Goal: Task Accomplishment & Management: Manage account settings

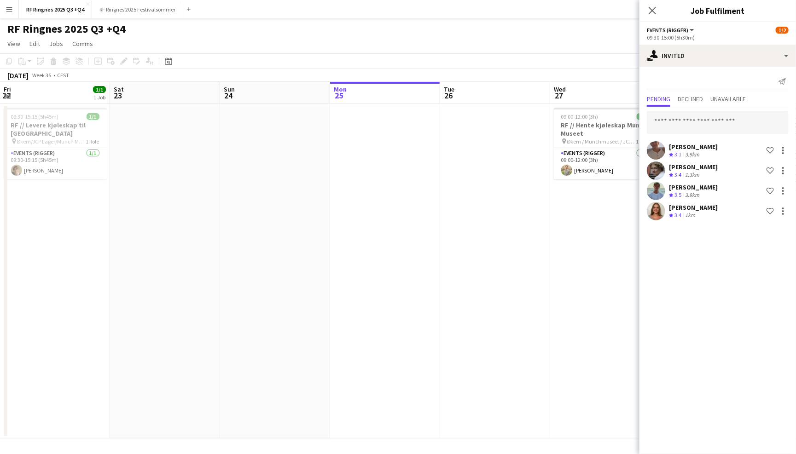
scroll to position [0, 449]
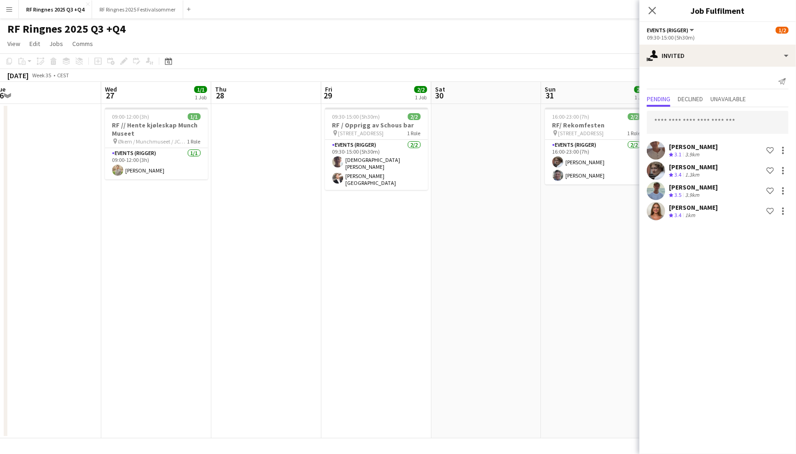
click at [367, 36] on app-page-menu "View Day view expanded Day view collapsed Month view Date picker Jump to today …" at bounding box center [398, 44] width 796 height 17
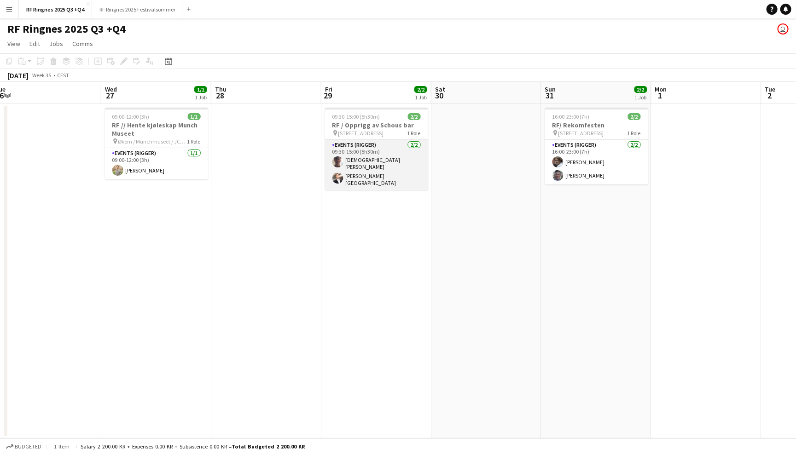
click at [375, 152] on app-card-role "Events (Rigger) 2/2 09:30-15:00 (5h30m) Christian Tohje Hans Torstein Lærum" at bounding box center [376, 165] width 103 height 50
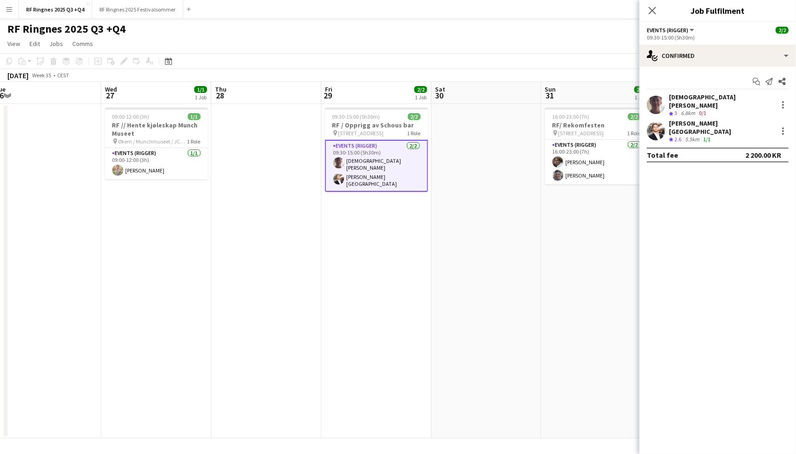
click at [655, 97] on app-user-avatar at bounding box center [656, 105] width 18 height 18
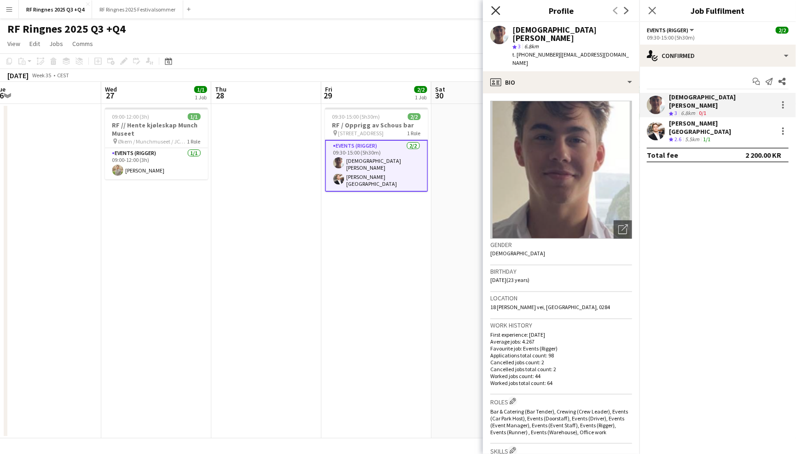
click at [499, 10] on icon "Close pop-in" at bounding box center [495, 10] width 9 height 9
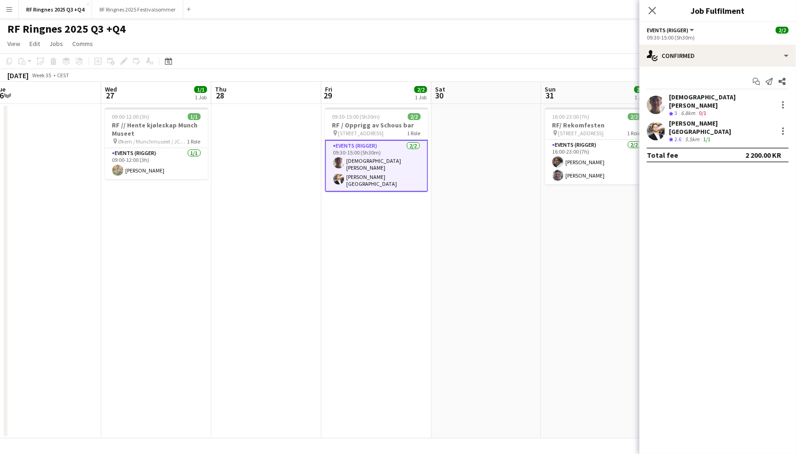
click at [490, 31] on div "RF Ringnes 2025 Q3 +Q4 user" at bounding box center [398, 26] width 796 height 17
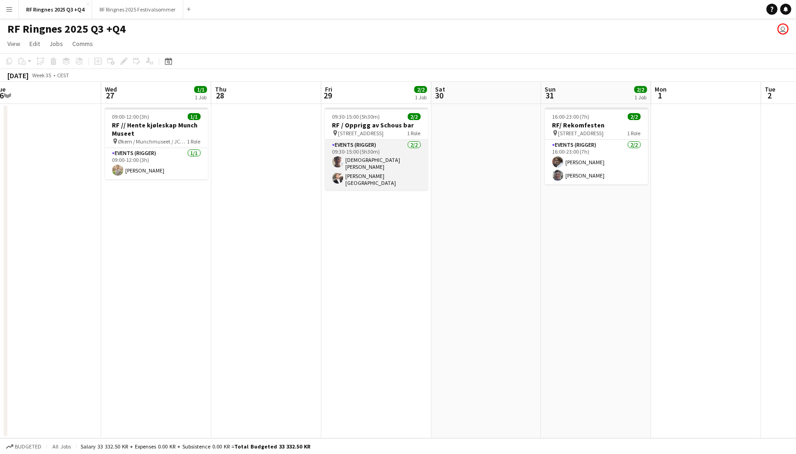
click at [391, 165] on app-card-role "Events (Rigger) 2/2 09:30-15:00 (5h30m) Christian Tohje Hans Torstein Lærum" at bounding box center [376, 165] width 103 height 50
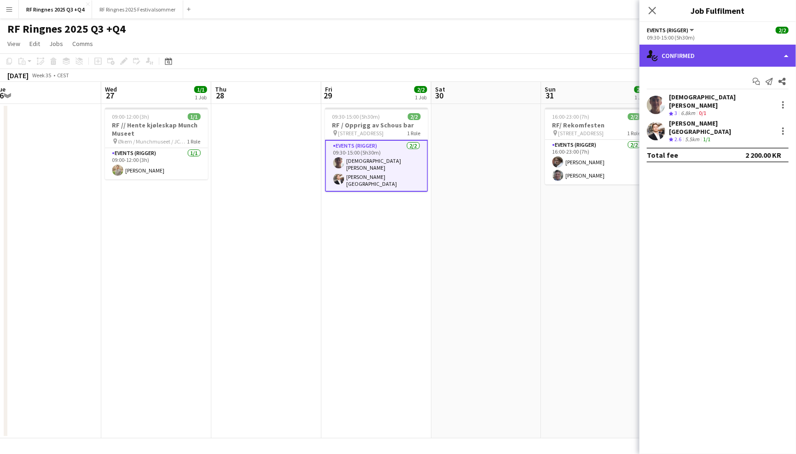
click at [717, 51] on div "single-neutral-actions-check-2 Confirmed" at bounding box center [718, 56] width 157 height 22
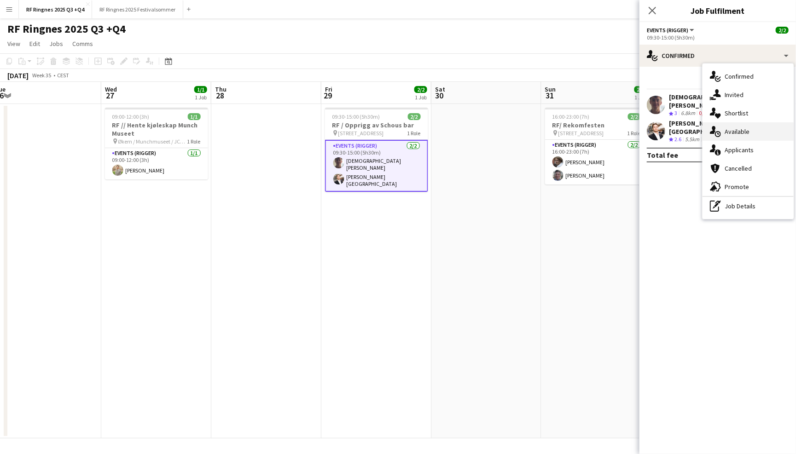
click at [751, 134] on div "single-neutral-actions-upload Available" at bounding box center [748, 131] width 91 height 18
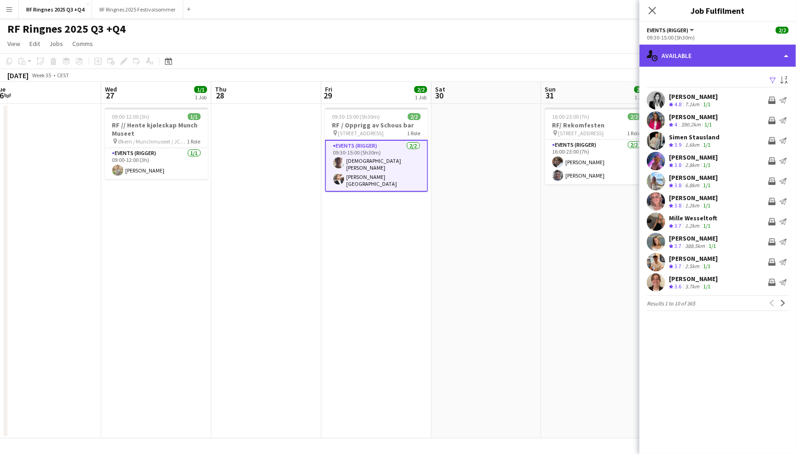
click at [729, 48] on div "single-neutral-actions-upload Available" at bounding box center [718, 56] width 157 height 22
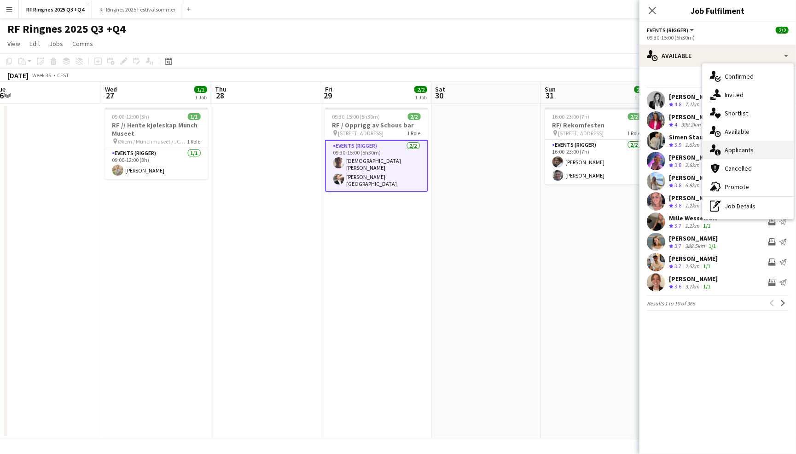
click at [747, 143] on div "single-neutral-actions-information Applicants" at bounding box center [748, 150] width 91 height 18
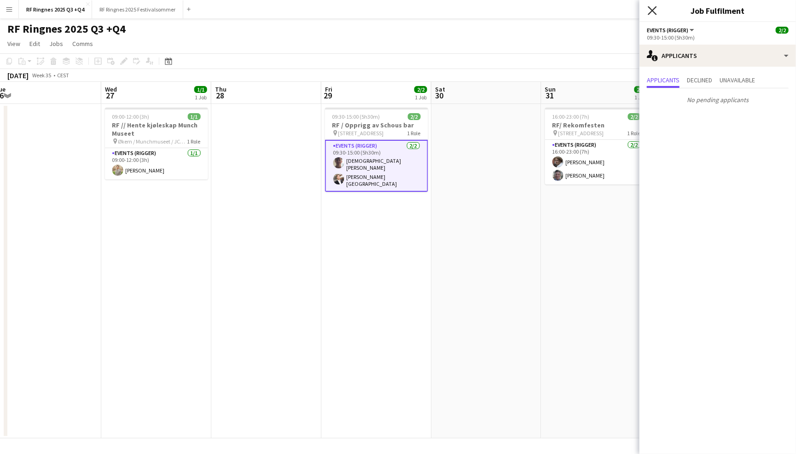
click at [656, 10] on icon "Close pop-in" at bounding box center [652, 10] width 9 height 9
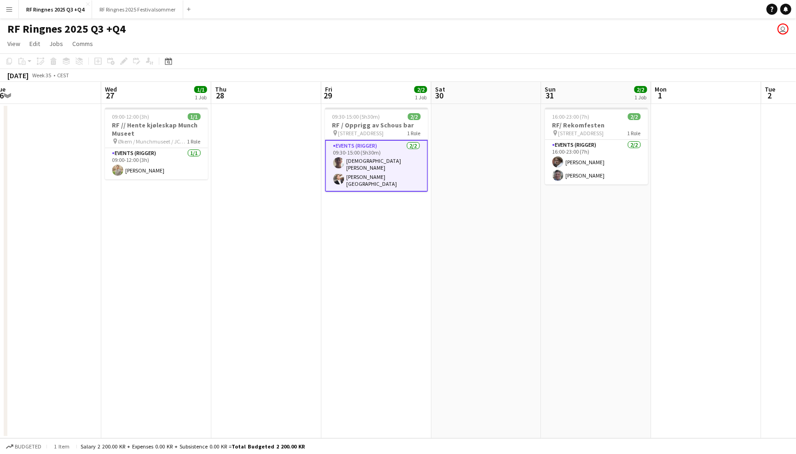
click at [646, 16] on app-navbar "Menu Boards Boards Boards All jobs Status Workforce Workforce My Workforce Recr…" at bounding box center [398, 9] width 796 height 18
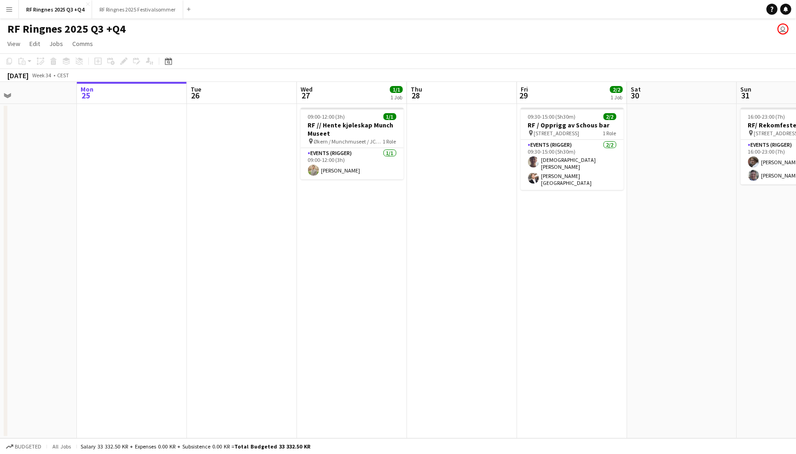
scroll to position [0, 256]
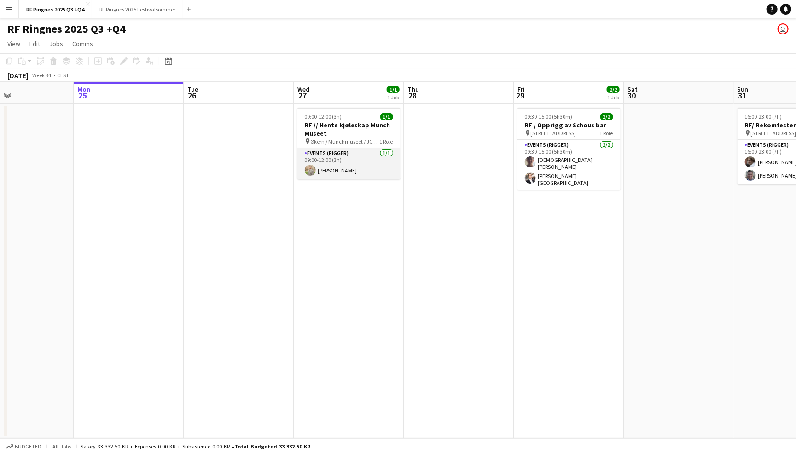
click at [346, 174] on app-card-role "Events (Rigger) 1/1 09:00-12:00 (3h) Alex Øyen" at bounding box center [348, 163] width 103 height 31
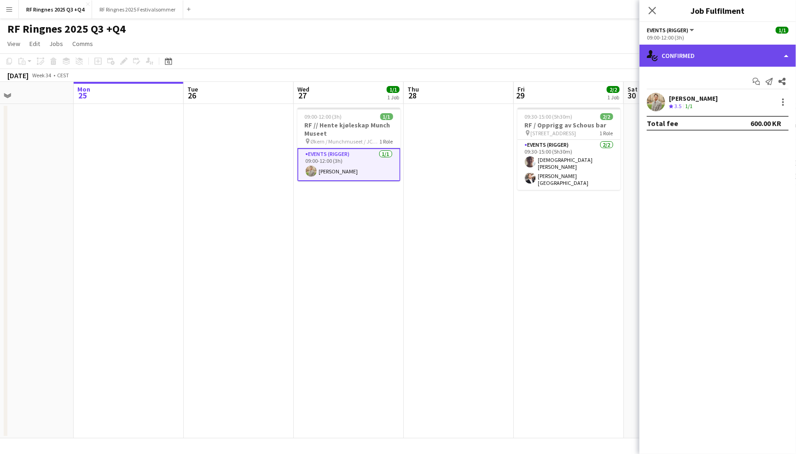
click at [697, 55] on div "single-neutral-actions-check-2 Confirmed" at bounding box center [718, 56] width 157 height 22
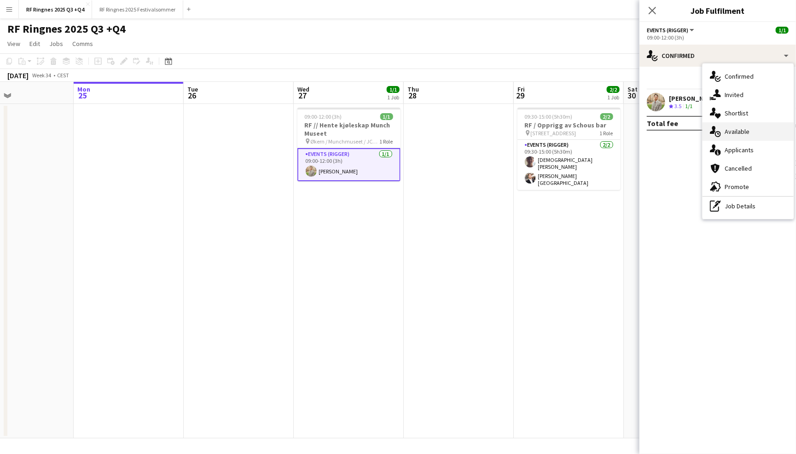
click at [750, 136] on div "single-neutral-actions-upload Available" at bounding box center [748, 131] width 91 height 18
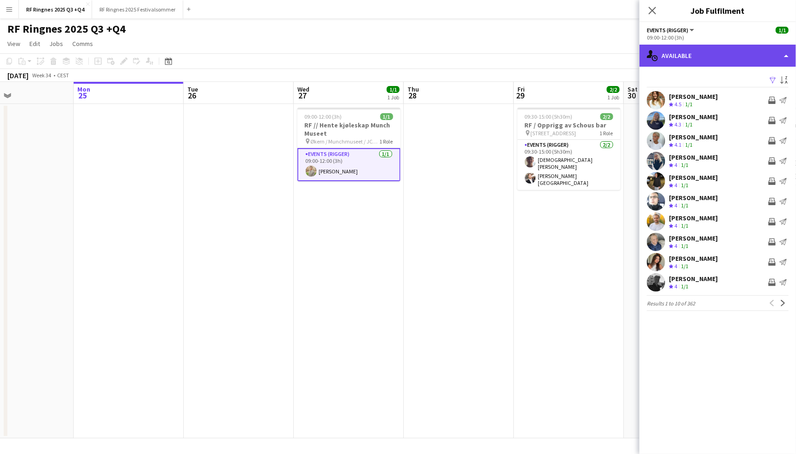
click at [714, 57] on div "single-neutral-actions-upload Available" at bounding box center [718, 56] width 157 height 22
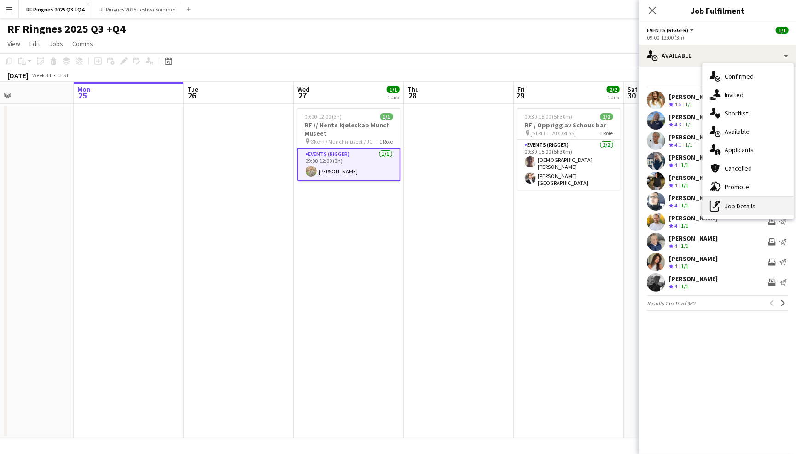
click at [734, 210] on div "pen-write Job Details" at bounding box center [748, 206] width 91 height 18
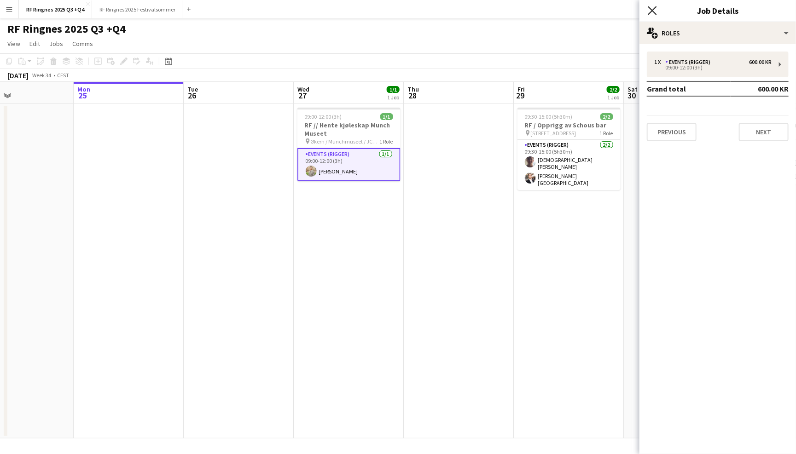
click at [650, 10] on icon "Close pop-in" at bounding box center [652, 10] width 9 height 9
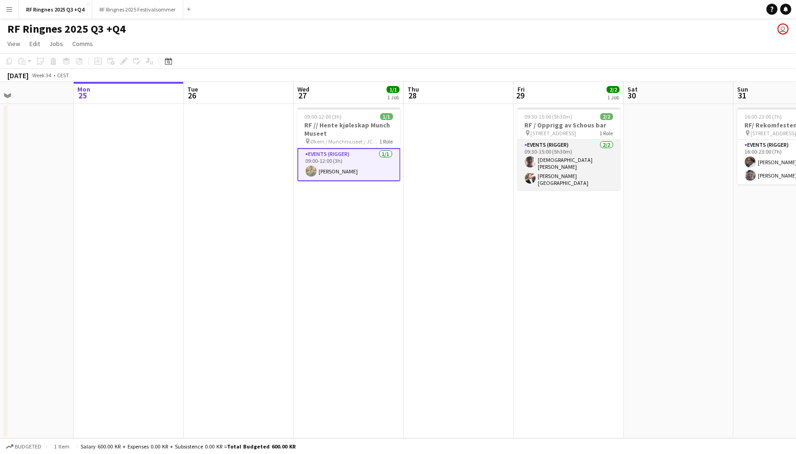
click at [575, 143] on app-card-role "Events (Rigger) 2/2 09:30-15:00 (5h30m) Christian Tohje Hans Torstein Lærum" at bounding box center [569, 165] width 103 height 50
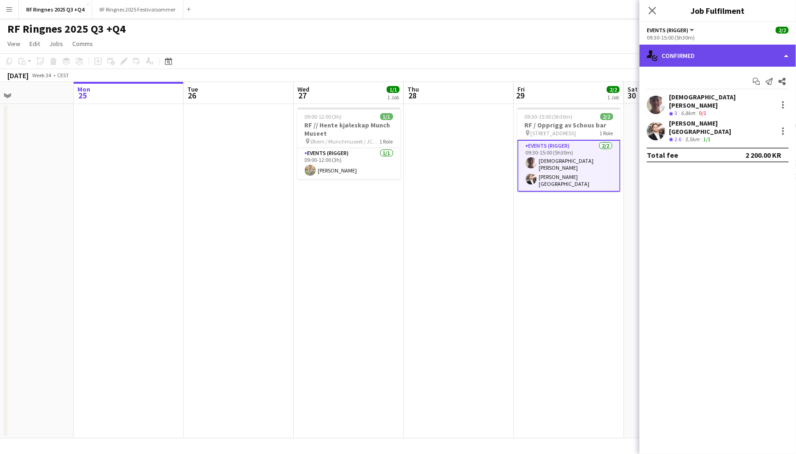
click at [704, 56] on div "single-neutral-actions-check-2 Confirmed" at bounding box center [718, 56] width 157 height 22
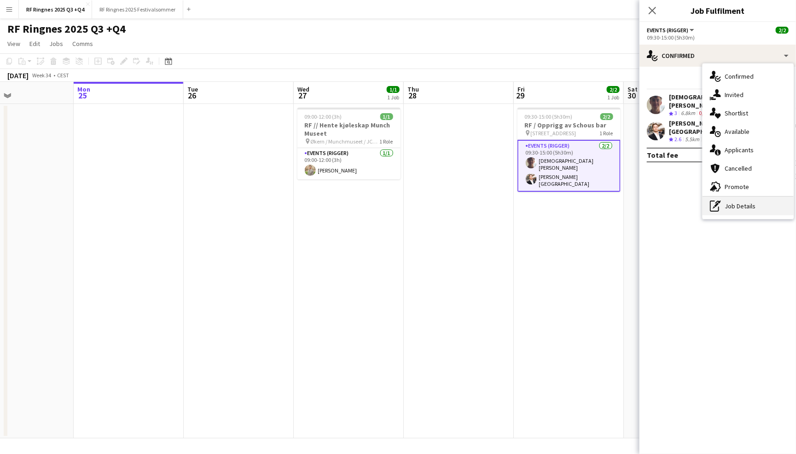
click at [758, 198] on div "pen-write Job Details" at bounding box center [748, 206] width 91 height 18
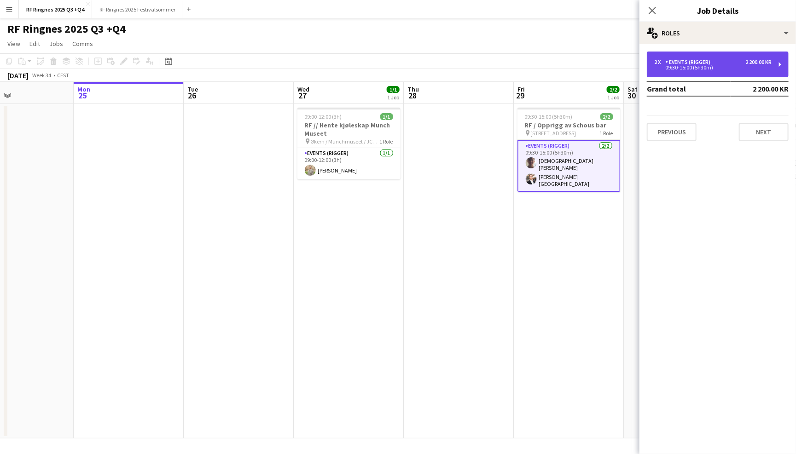
click at [753, 64] on div "2 200.00 KR" at bounding box center [759, 62] width 26 height 6
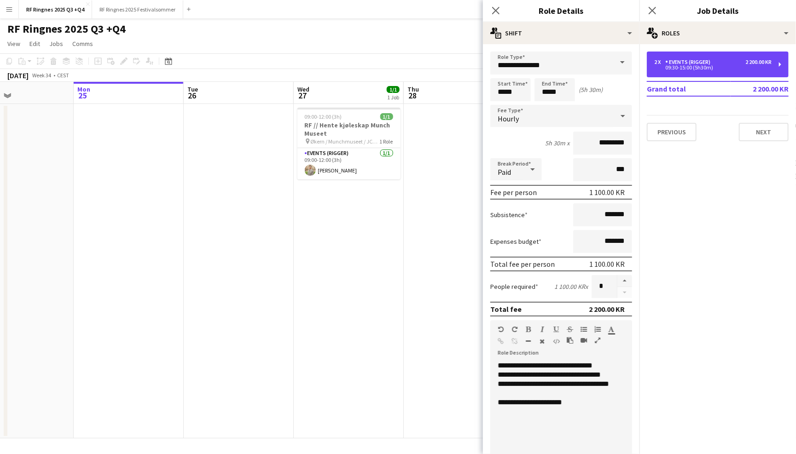
scroll to position [0, 0]
click at [496, 7] on icon "Close pop-in" at bounding box center [495, 10] width 9 height 9
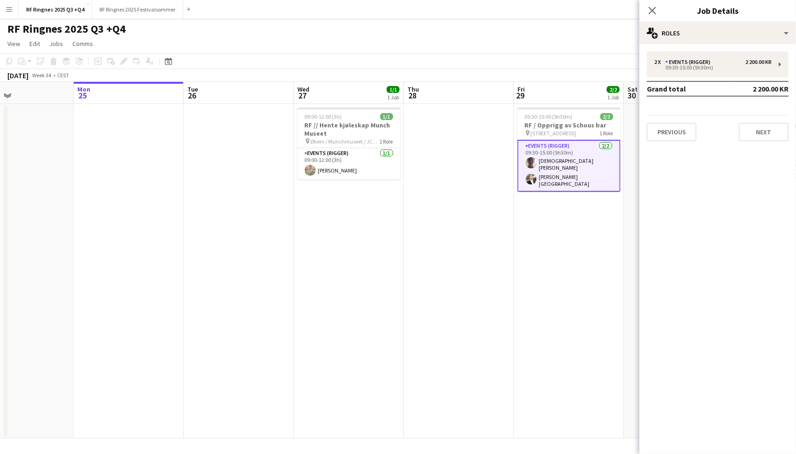
click at [492, 27] on div "RF Ringnes 2025 Q3 +Q4 user" at bounding box center [398, 26] width 796 height 17
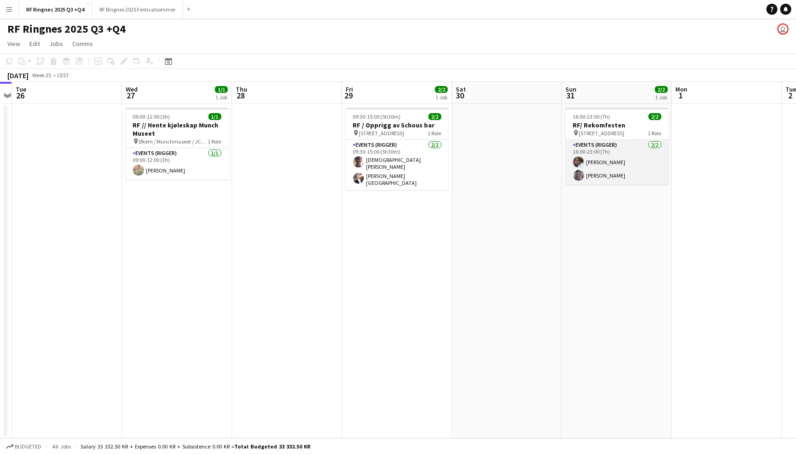
scroll to position [0, 433]
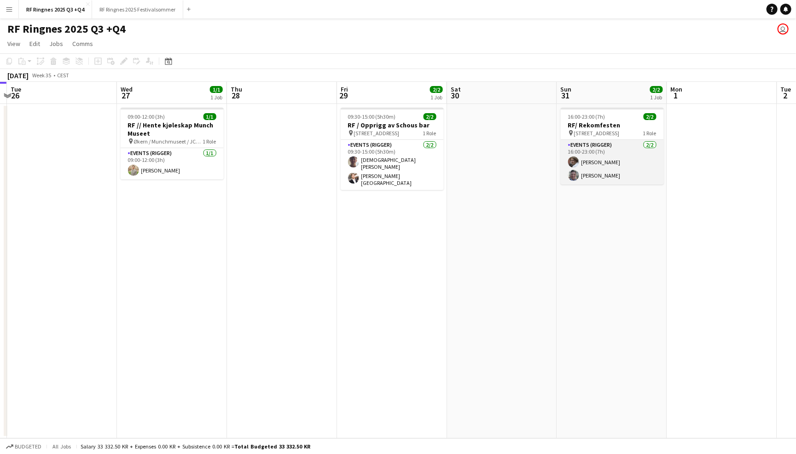
click at [616, 158] on app-card-role "Events (Rigger) 2/2 16:00-23:00 (7h) Jesper Roth Joachim Holseter-Karlsen" at bounding box center [612, 162] width 103 height 45
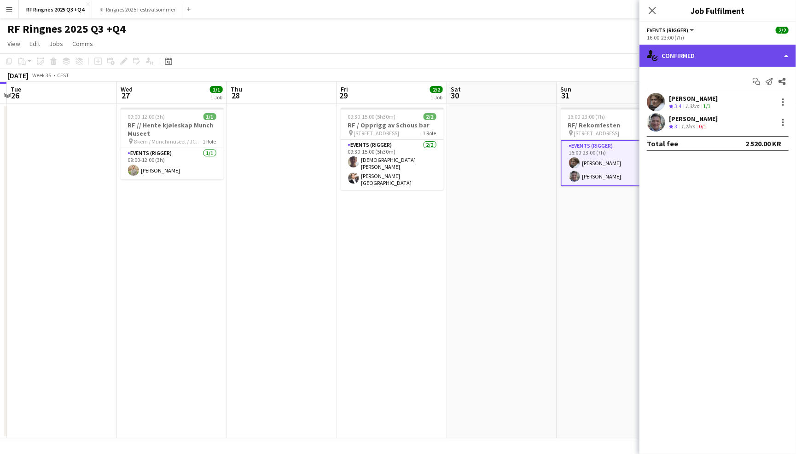
click at [733, 51] on div "single-neutral-actions-check-2 Confirmed" at bounding box center [718, 56] width 157 height 22
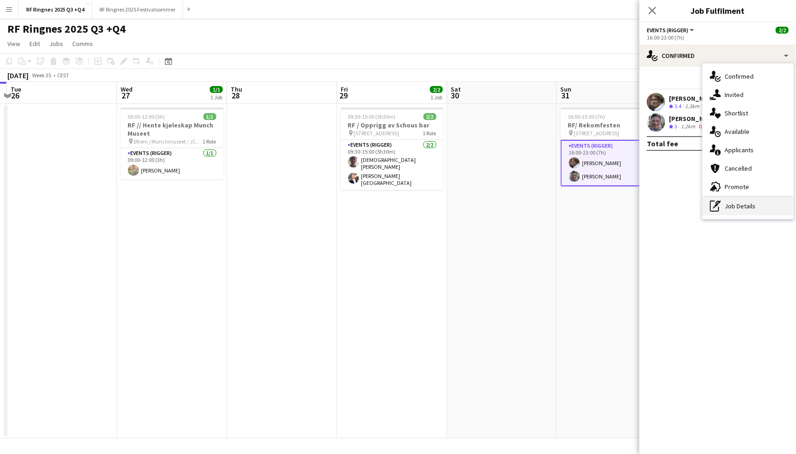
click at [739, 203] on div "pen-write Job Details" at bounding box center [748, 206] width 91 height 18
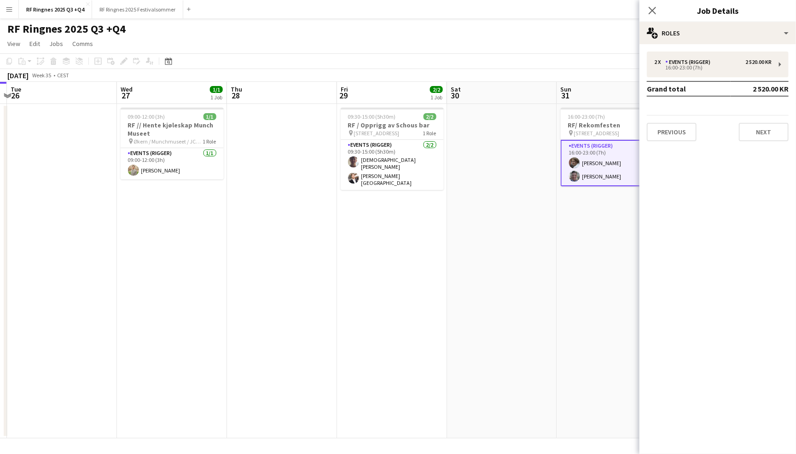
click at [527, 37] on app-page-menu "View Day view expanded Day view collapsed Month view Date picker Jump to today …" at bounding box center [398, 44] width 796 height 17
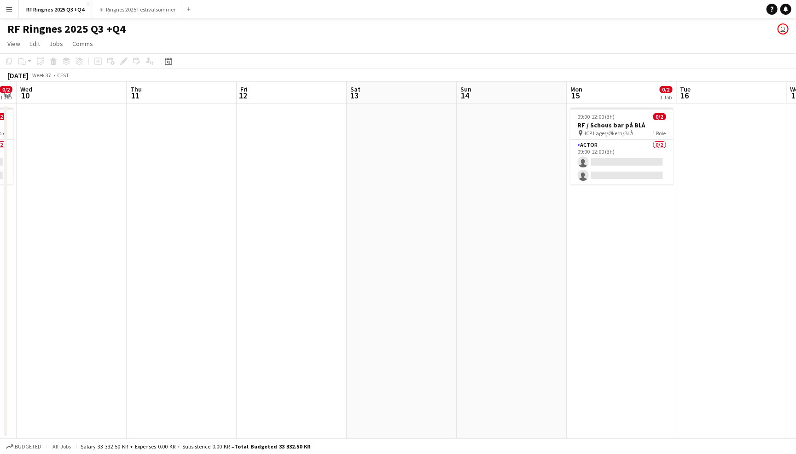
scroll to position [0, 320]
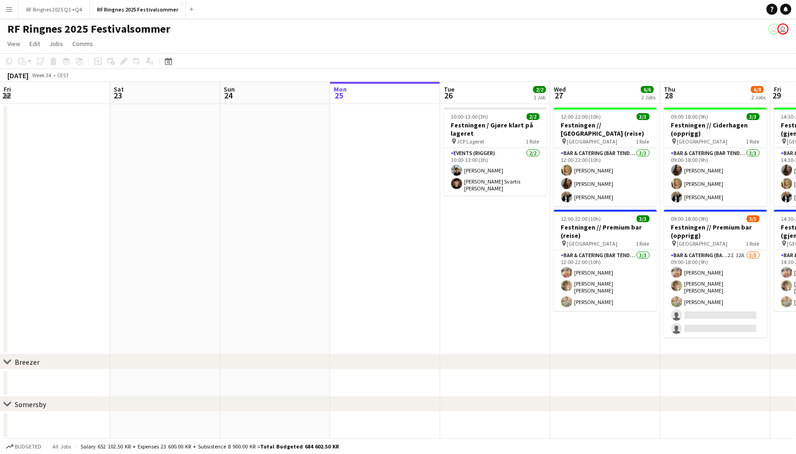
scroll to position [0, 315]
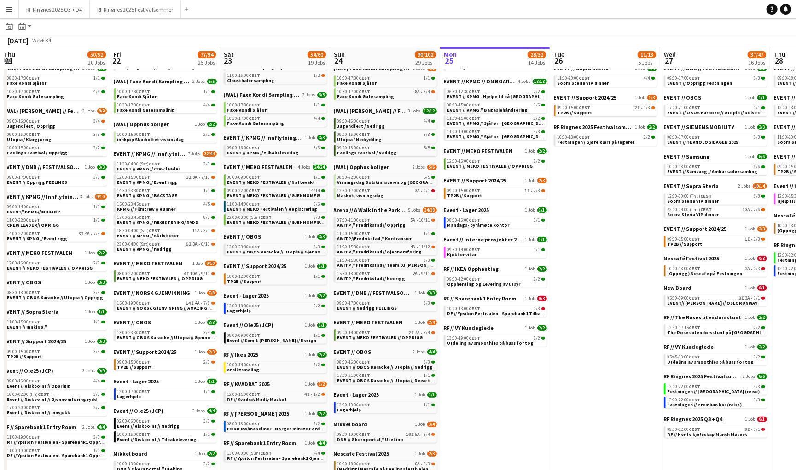
scroll to position [0, 220]
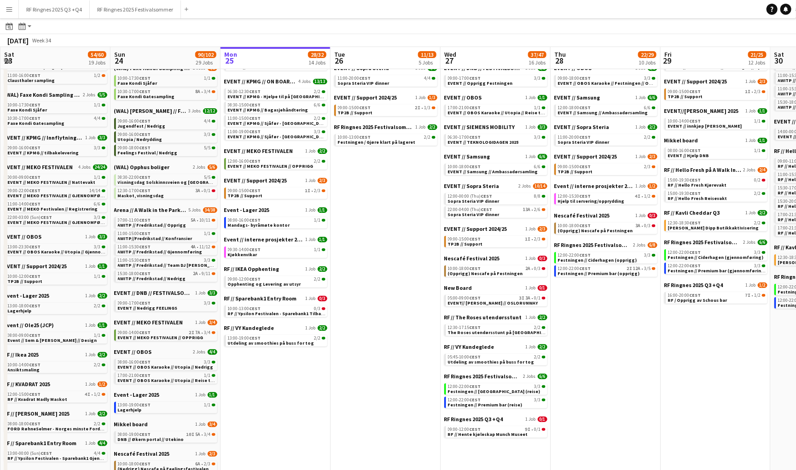
click at [262, 237] on app-calendar-brief-board "Event // interne prosjekter 2025 1 Job 1/1 09:30-14:00 CEST 1/1 Kjøkkenvikar" at bounding box center [275, 247] width 103 height 22
click at [263, 247] on div "09:30-14:00 CEST 1/1" at bounding box center [277, 249] width 98 height 5
click at [65, 12] on button "RF Ringnes 2025 Q3 +Q4 Close" at bounding box center [54, 9] width 71 height 18
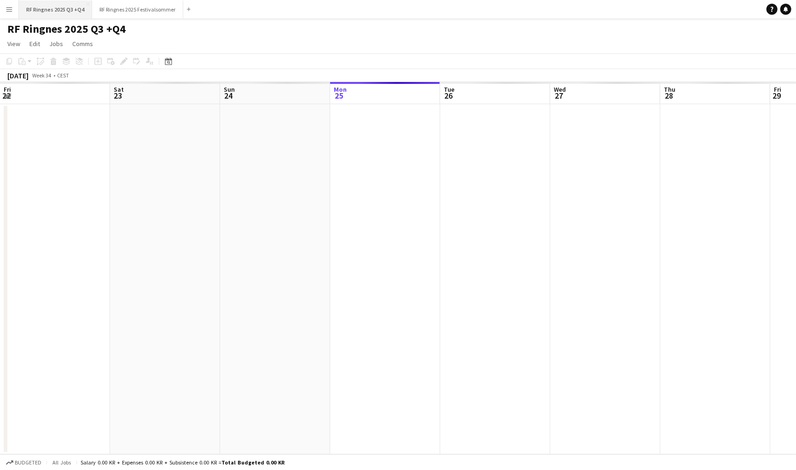
scroll to position [0, 220]
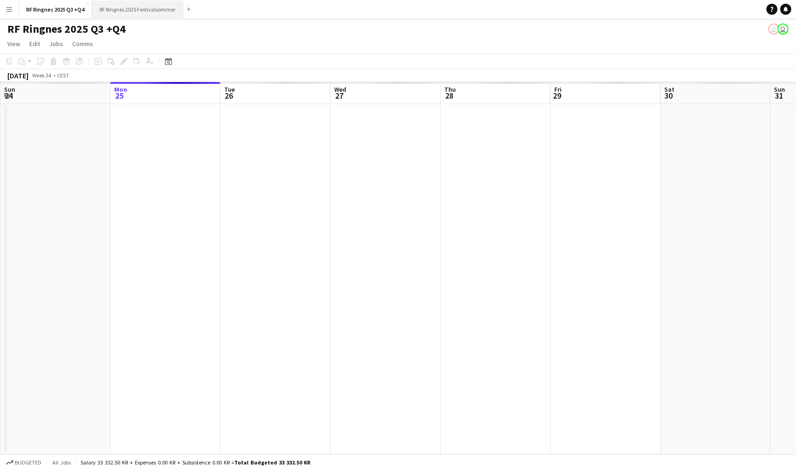
click at [137, 8] on button "RF Ringnes 2025 Festivalsommer Close" at bounding box center [137, 9] width 91 height 18
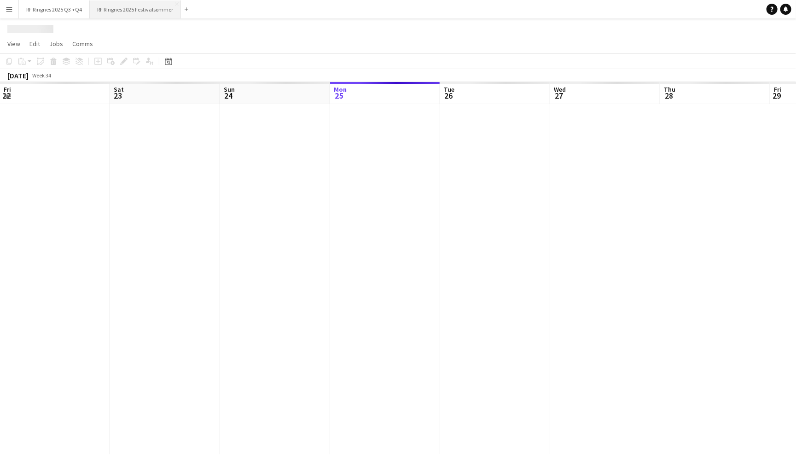
scroll to position [0, 220]
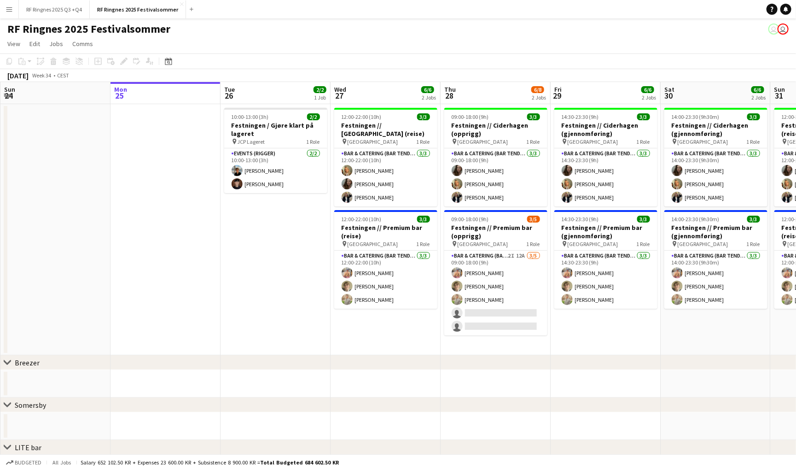
click at [6, 6] on app-icon "Menu" at bounding box center [9, 9] width 7 height 7
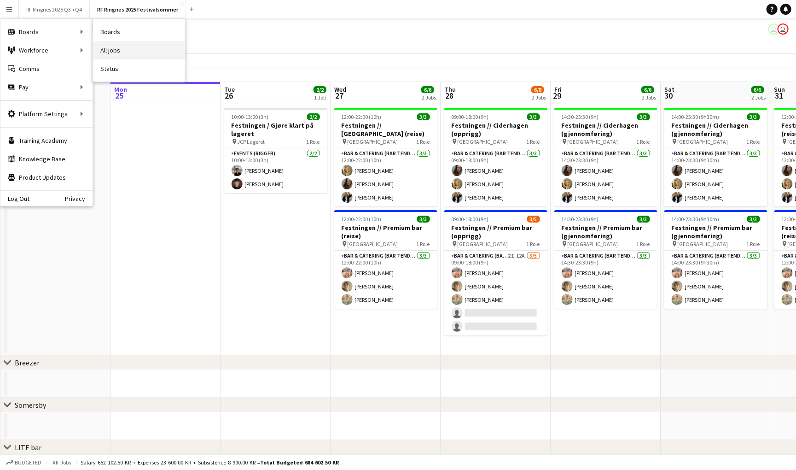
click at [109, 49] on link "All jobs" at bounding box center [139, 50] width 92 height 18
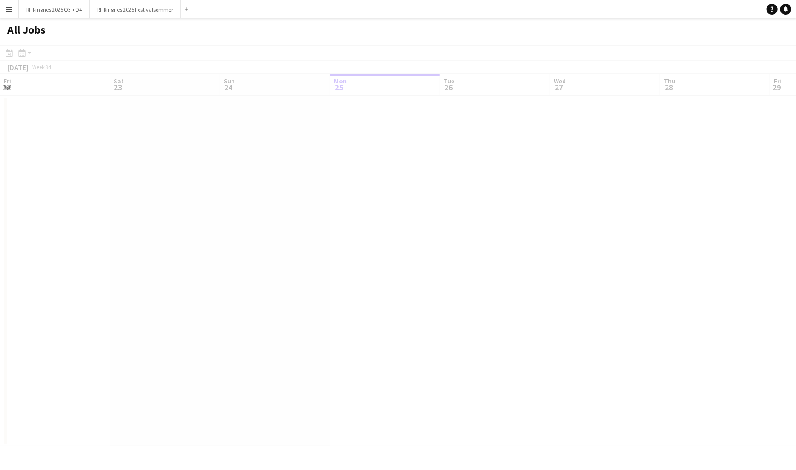
scroll to position [0, 220]
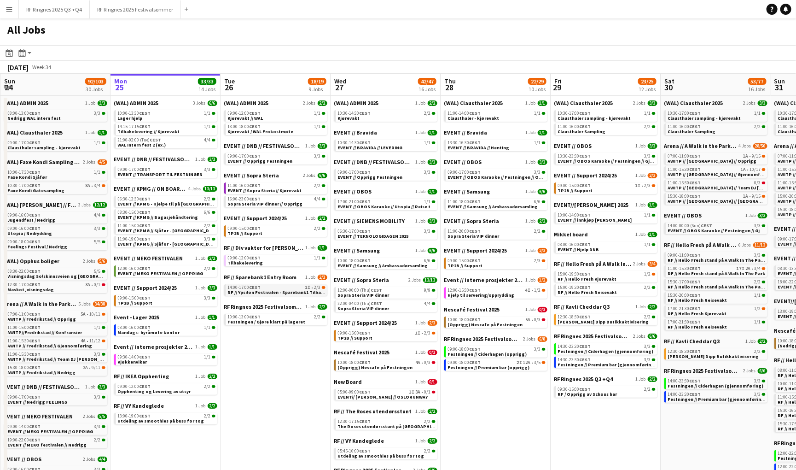
click at [257, 284] on span "CEST" at bounding box center [256, 287] width 12 height 6
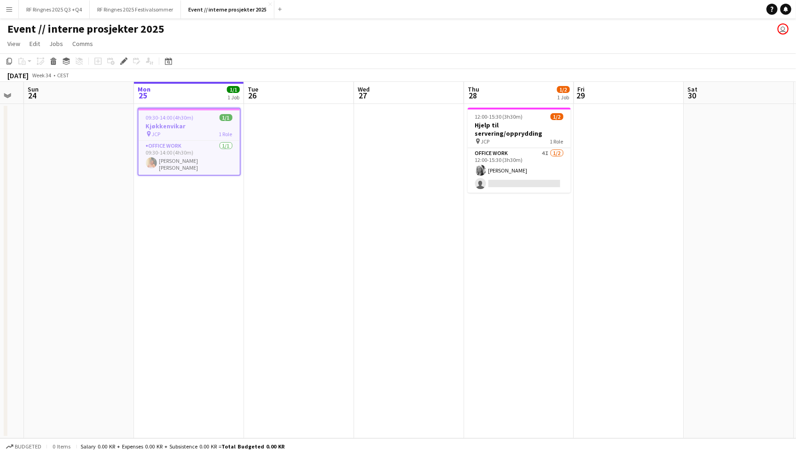
scroll to position [0, 418]
click at [507, 157] on app-card-role "Office work 4I 1/2 12:00-15:30 (3h30m) Maria Grefberg single-neutral-actions" at bounding box center [517, 170] width 103 height 45
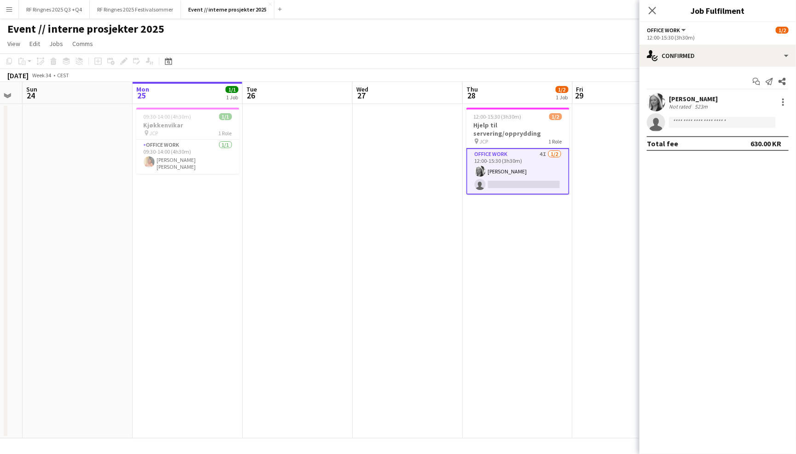
click at [658, 103] on app-user-avatar at bounding box center [656, 102] width 18 height 18
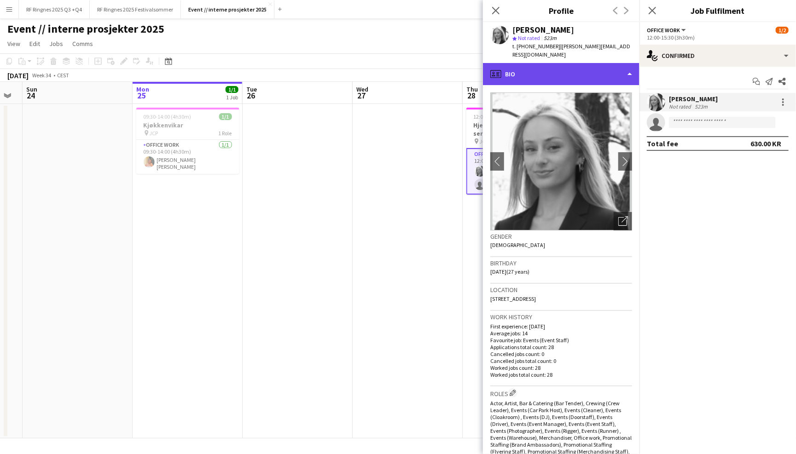
click at [600, 63] on div "profile Bio" at bounding box center [561, 74] width 157 height 22
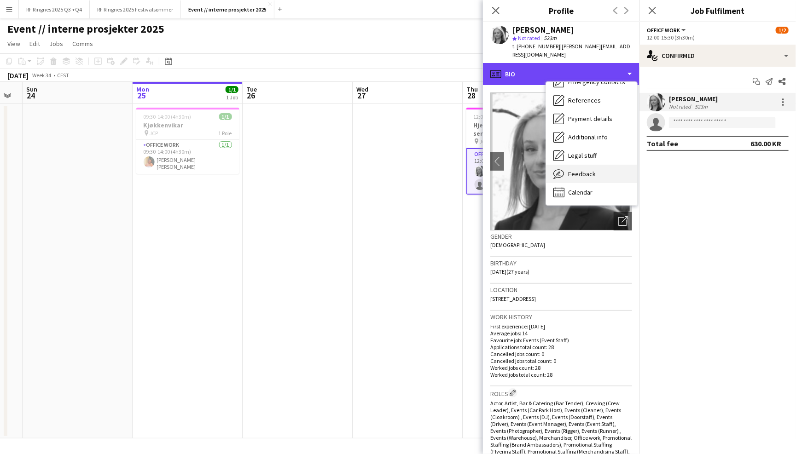
scroll to position [86, 0]
click at [582, 170] on span "Feedback" at bounding box center [582, 174] width 28 height 8
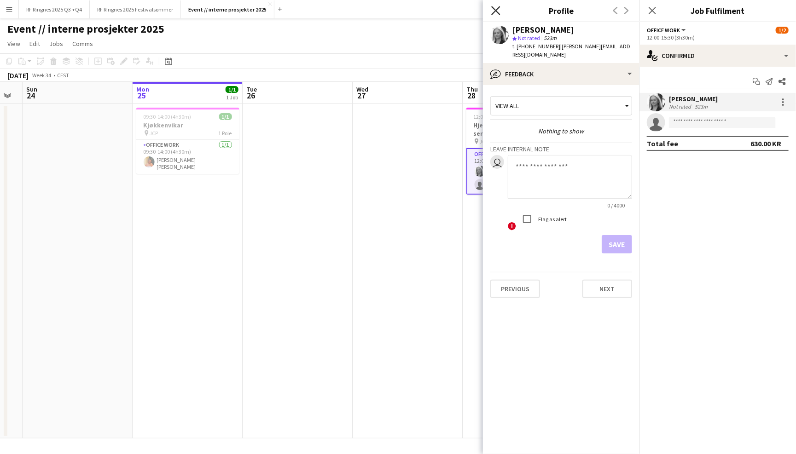
click at [497, 9] on icon at bounding box center [495, 10] width 9 height 9
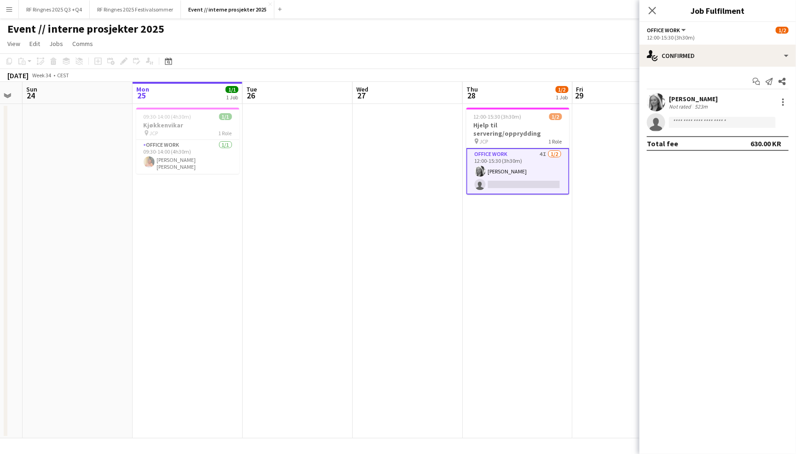
click at [522, 36] on app-page-menu "View Day view expanded Day view collapsed Month view Date picker Jump to today …" at bounding box center [398, 44] width 796 height 17
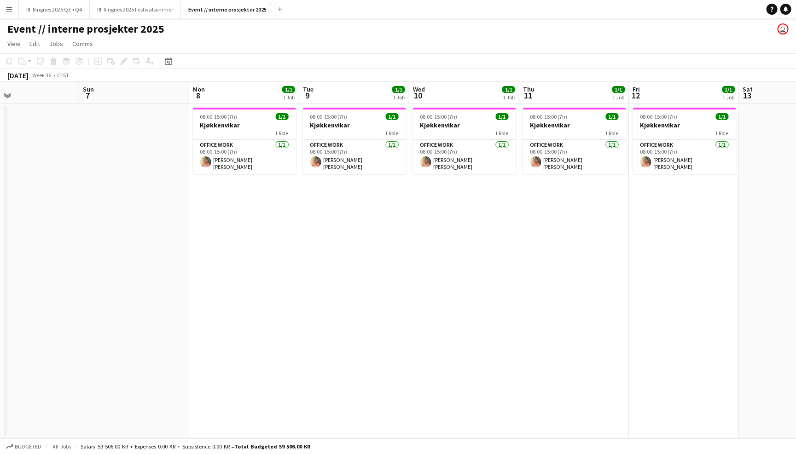
scroll to position [0, 362]
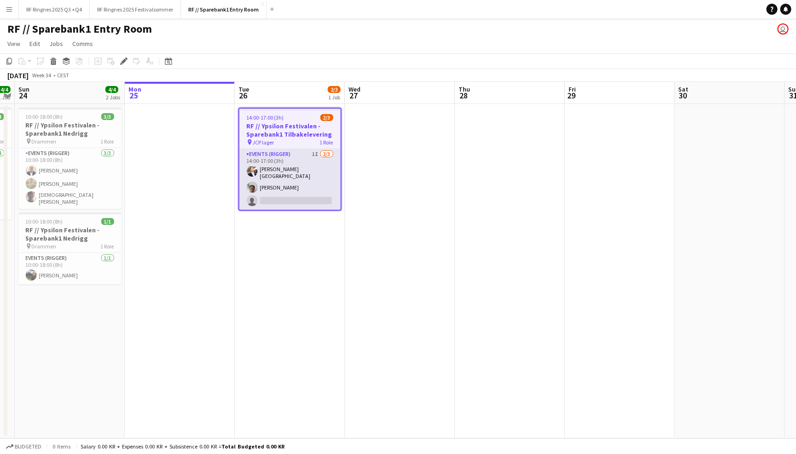
click at [302, 168] on app-card-role "Events (Rigger) 1I [DATE] 14:00-17:00 (3h) [PERSON_NAME] [PERSON_NAME] single-n…" at bounding box center [289, 179] width 101 height 61
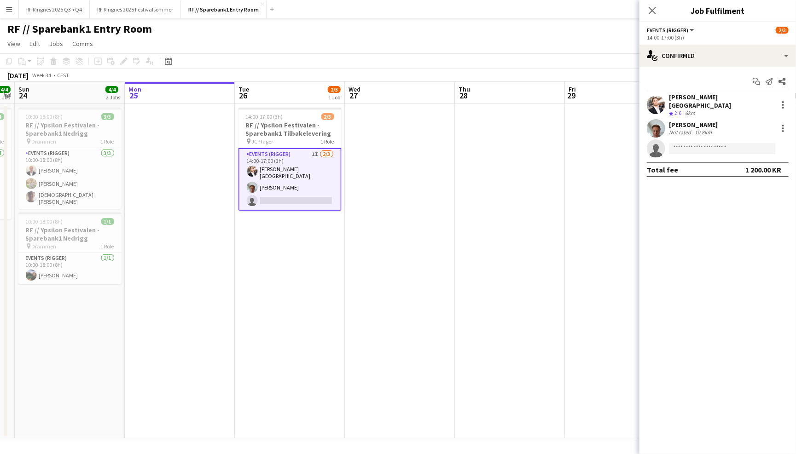
click at [656, 122] on app-user-avatar at bounding box center [656, 128] width 18 height 18
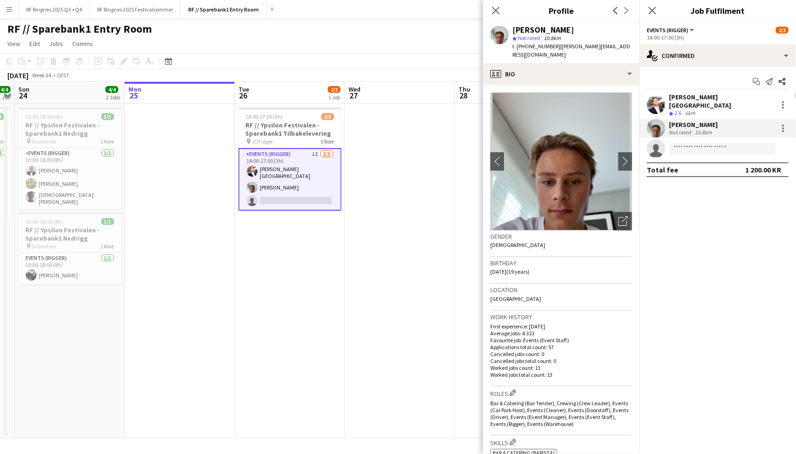
click at [655, 90] on div "Start chat Send notification Share [PERSON_NAME] Lærum Crew rating 2.6 6km [PER…" at bounding box center [718, 126] width 157 height 118
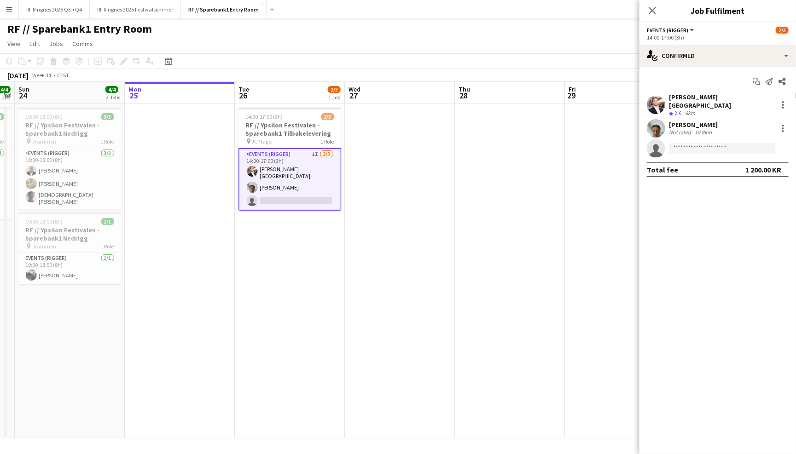
click at [656, 96] on app-user-avatar at bounding box center [656, 105] width 18 height 18
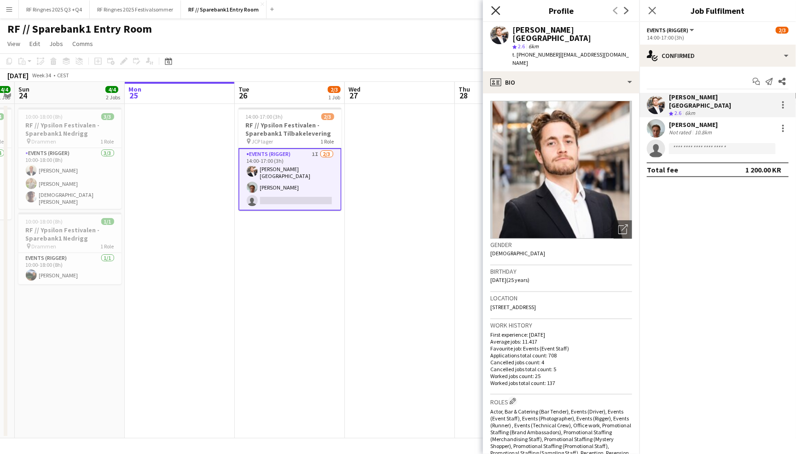
click at [494, 7] on icon "Close pop-in" at bounding box center [495, 10] width 9 height 9
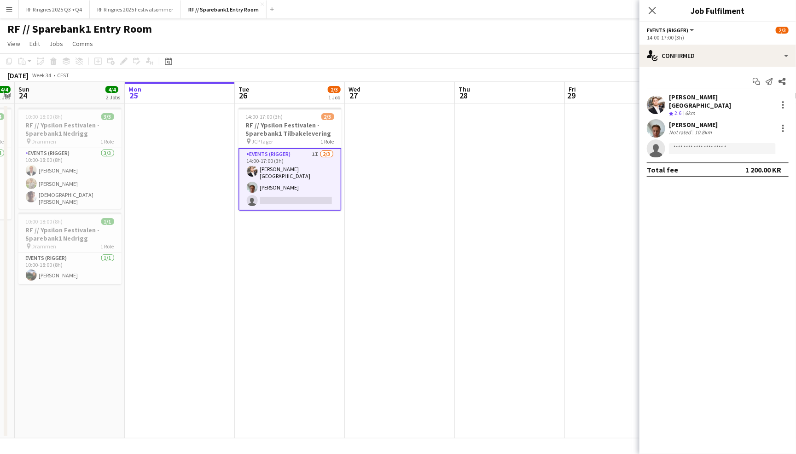
click at [467, 26] on div "RF // Sparebank1 Entry Room user" at bounding box center [398, 26] width 796 height 17
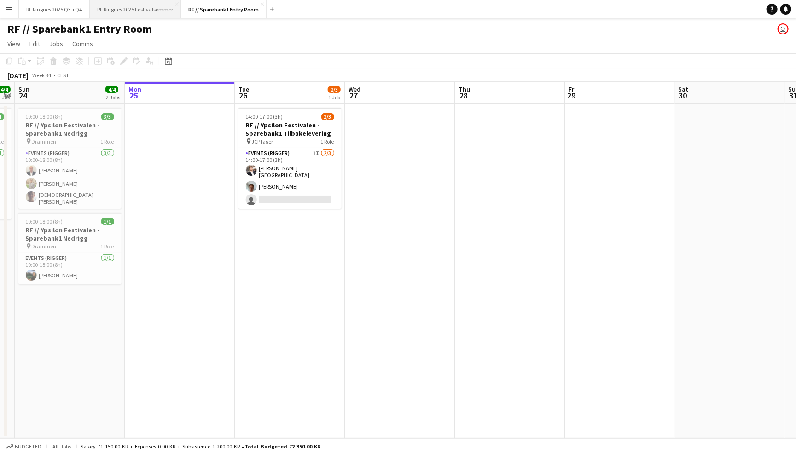
click at [114, 10] on button "RF Ringnes 2025 Festivalsommer Close" at bounding box center [135, 9] width 91 height 18
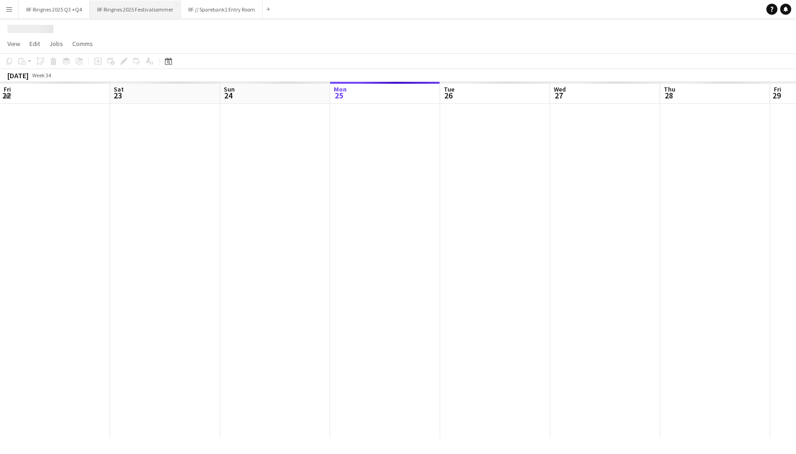
scroll to position [0, 220]
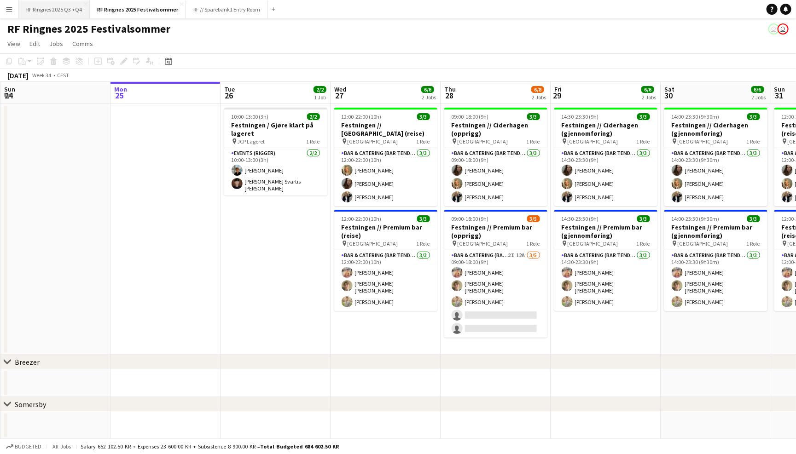
click at [78, 10] on button "RF Ringnes 2025 Q3 +Q4 Close" at bounding box center [54, 9] width 71 height 18
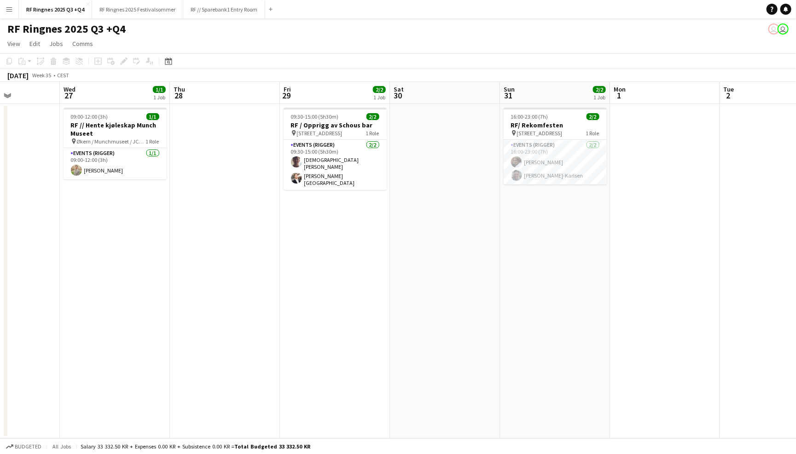
scroll to position [0, 272]
